Goal: Information Seeking & Learning: Learn about a topic

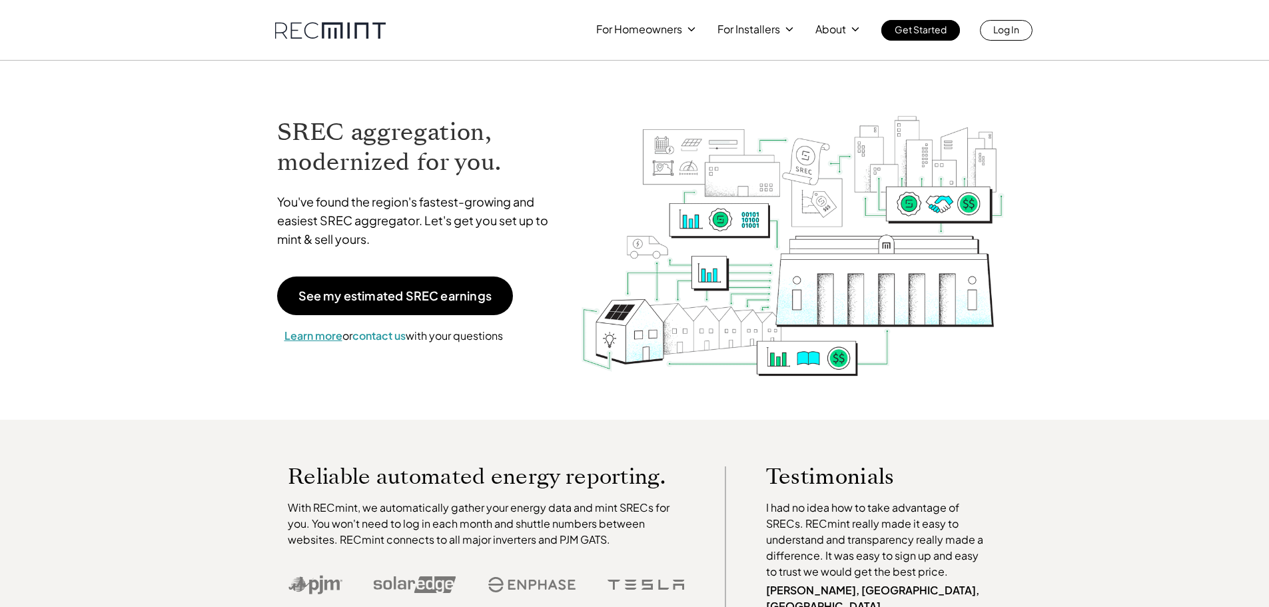
click at [324, 337] on span "Learn more" at bounding box center [313, 335] width 58 height 14
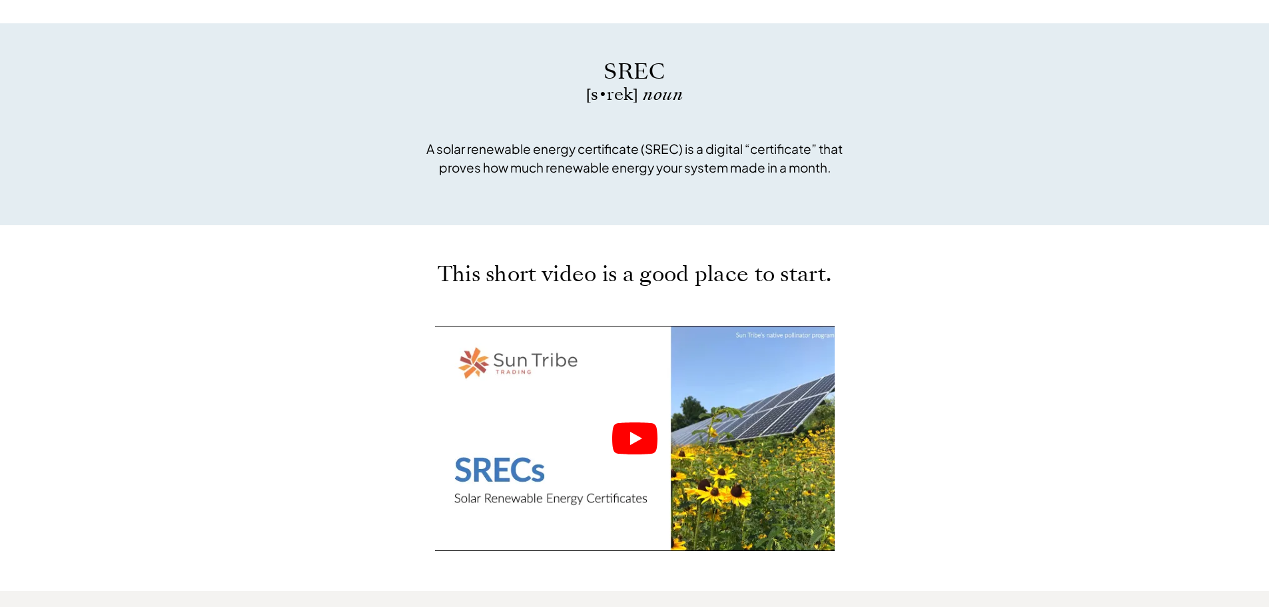
scroll to position [466, 0]
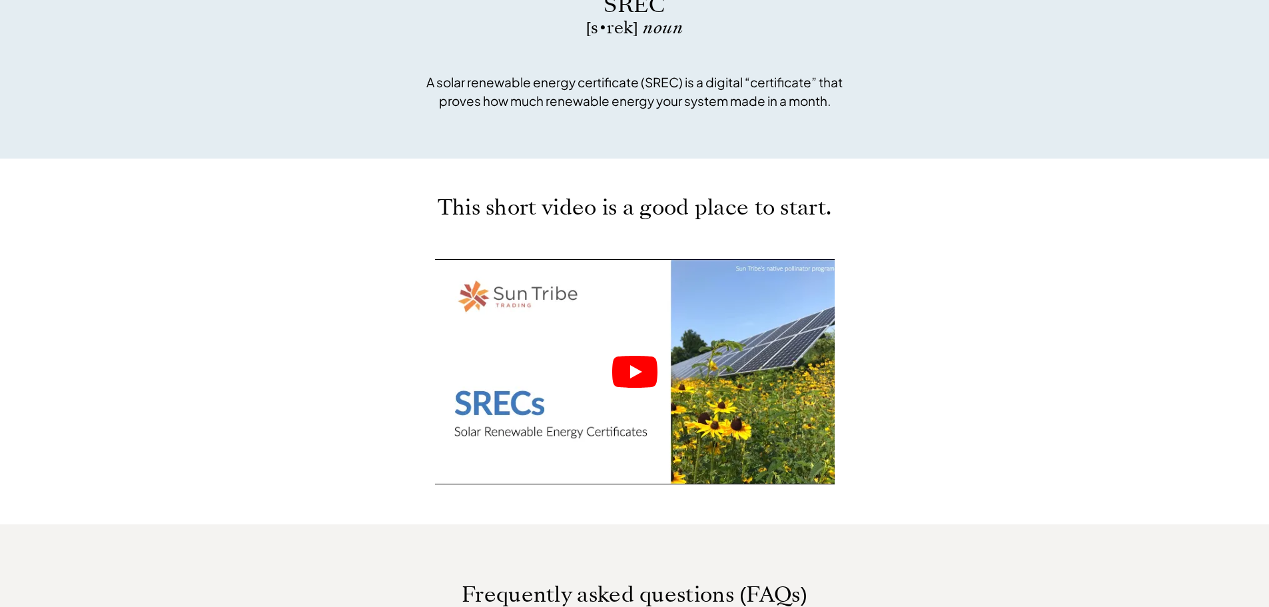
click at [635, 370] on icon "Play" at bounding box center [636, 371] width 12 height 13
